Goal: Information Seeking & Learning: Find specific page/section

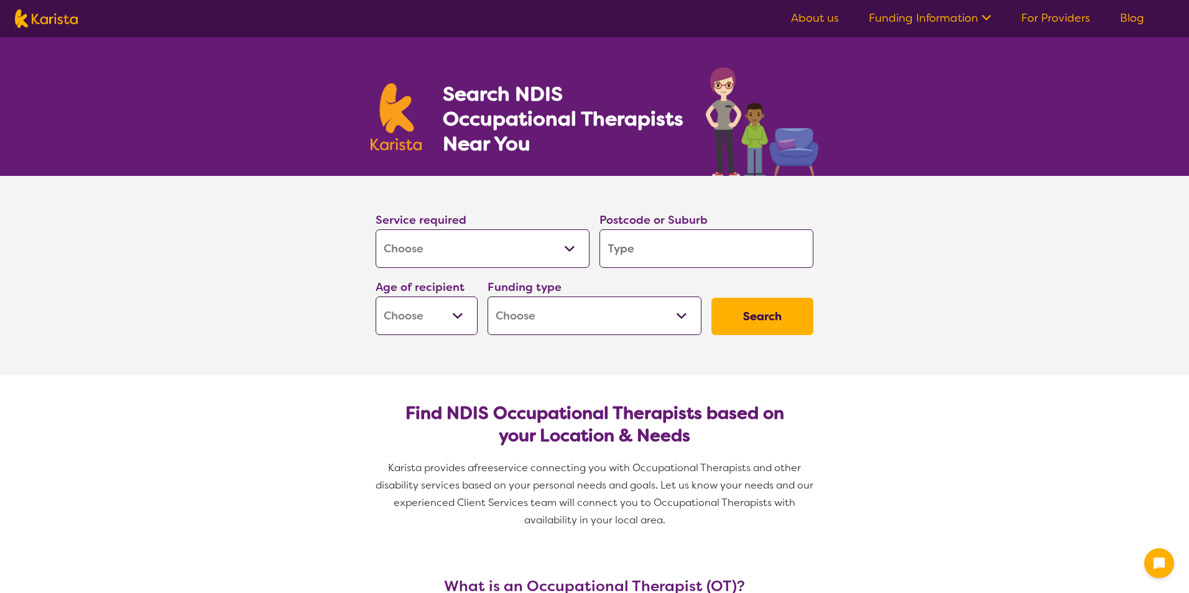
select select "[MEDICAL_DATA]"
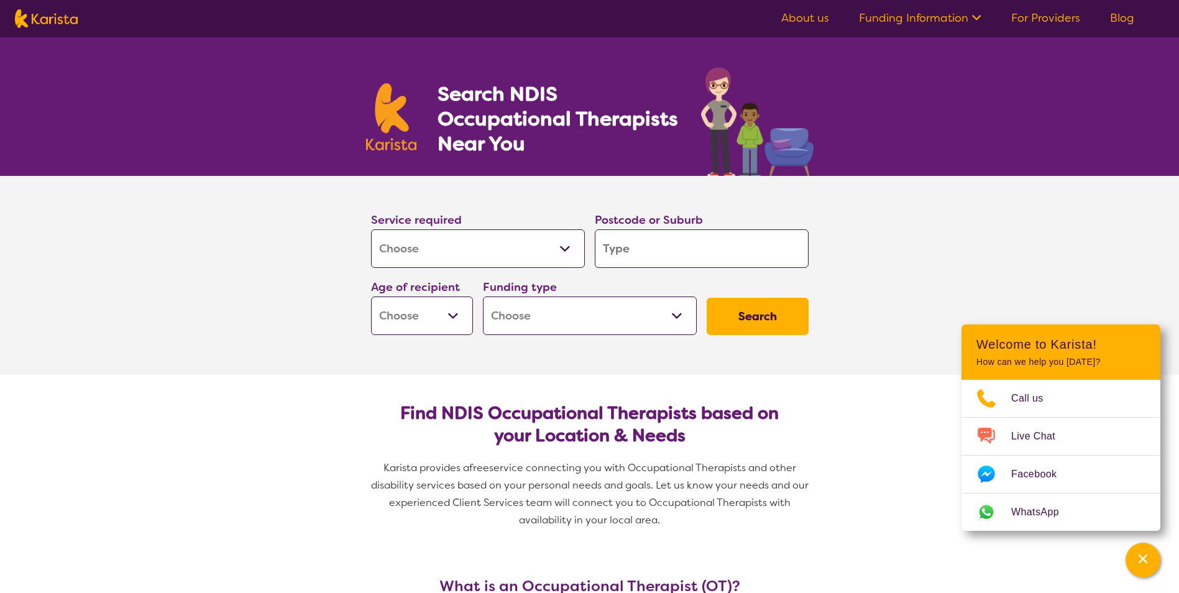
click at [645, 254] on input "search" at bounding box center [702, 248] width 214 height 39
type input "3"
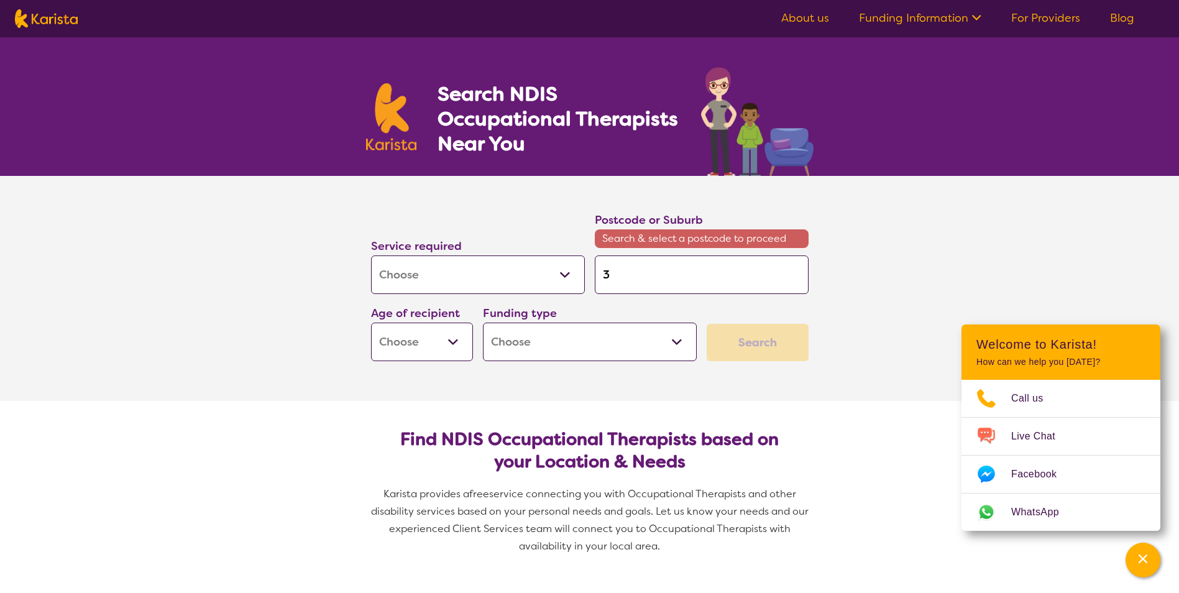
type input "30"
type input "305"
type input "3056"
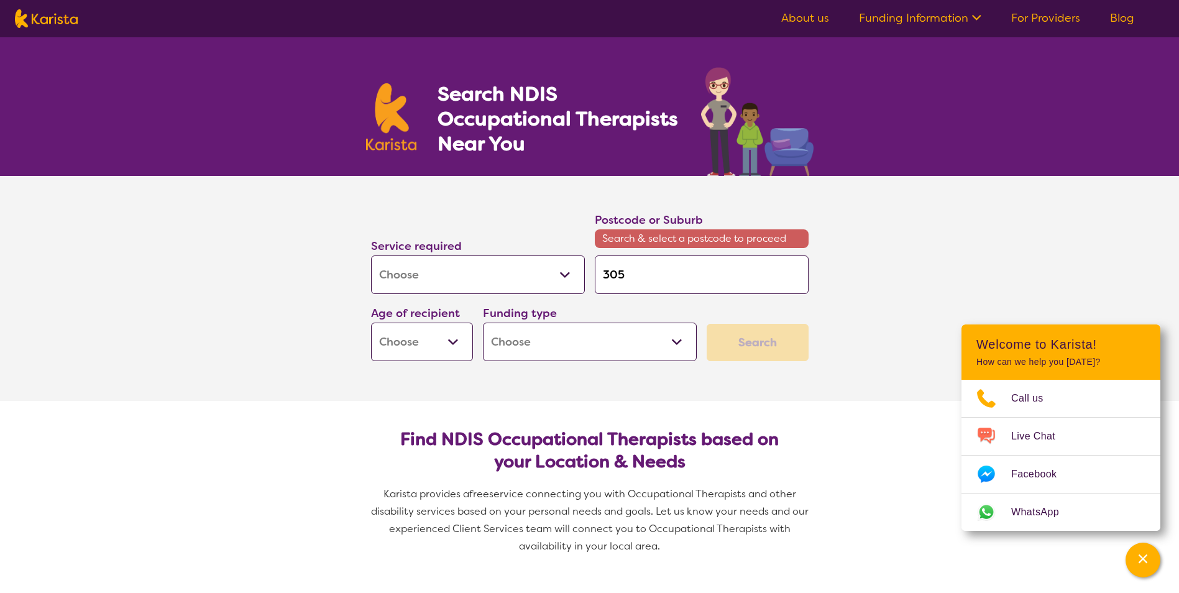
type input "3056"
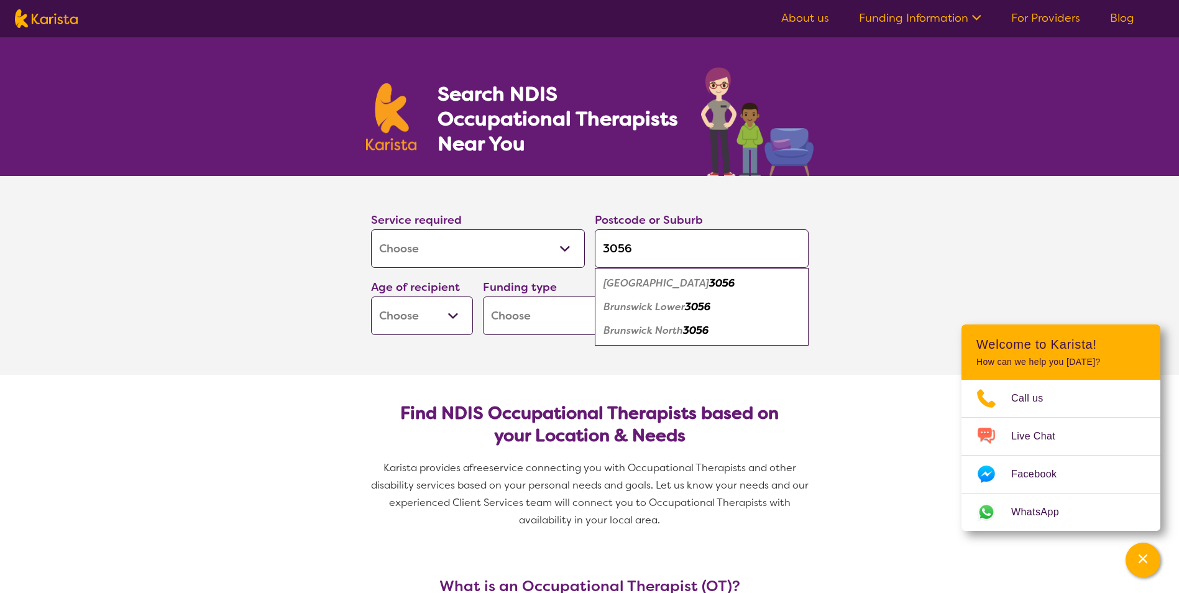
type input "3056"
drag, startPoint x: 645, startPoint y: 280, endPoint x: 645, endPoint y: 288, distance: 7.5
click at [645, 282] on em "[GEOGRAPHIC_DATA]" at bounding box center [657, 283] width 106 height 13
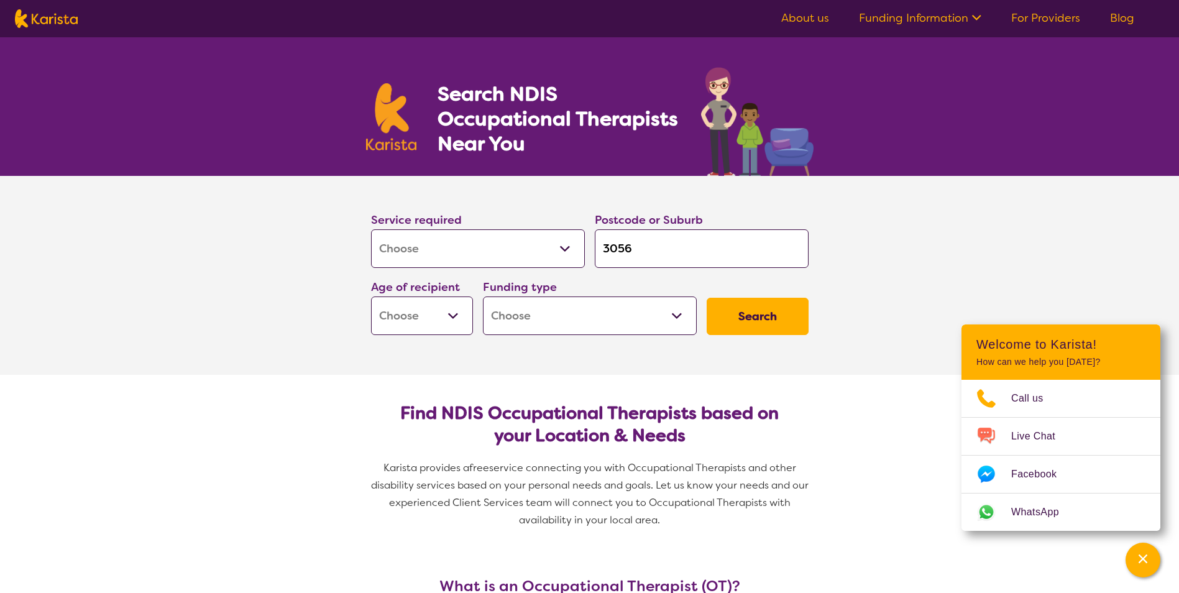
click at [457, 315] on select "Early Childhood - 0 to 9 Child - 10 to 11 Adolescent - 12 to 17 Adult - 18 to 6…" at bounding box center [422, 316] width 102 height 39
select select "AG"
click at [371, 297] on select "Early Childhood - 0 to 9 Child - 10 to 11 Adolescent - 12 to 17 Adult - 18 to 6…" at bounding box center [422, 316] width 102 height 39
select select "AG"
click at [676, 315] on select "Home Care Package (HCP) National Disability Insurance Scheme (NDIS) I don't know" at bounding box center [590, 316] width 214 height 39
